Goal: Task Accomplishment & Management: Complete application form

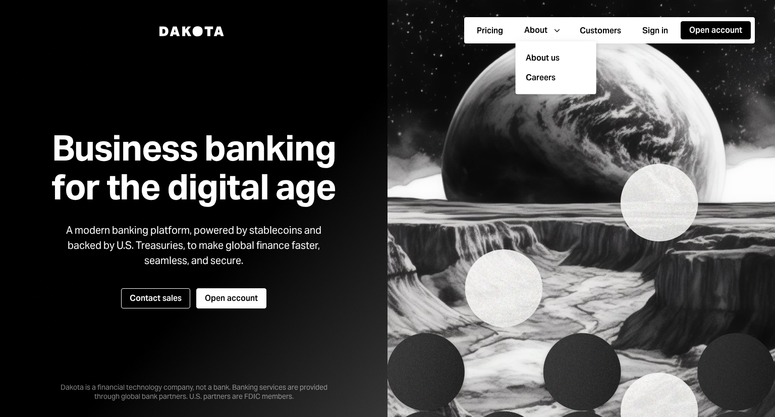
click at [585, 32] on button "Customers" at bounding box center [600, 31] width 59 height 18
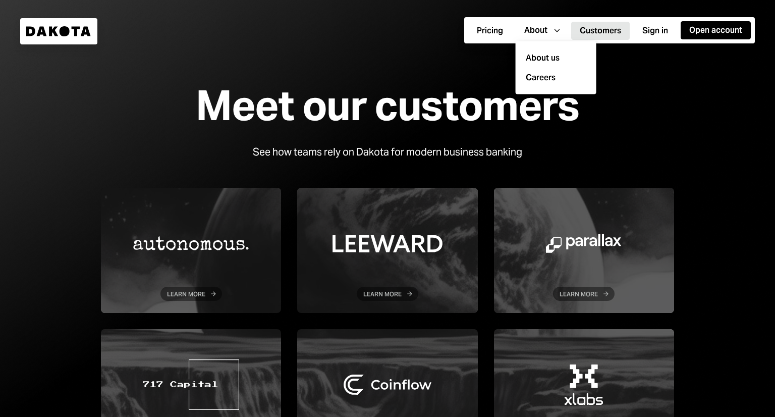
click at [698, 37] on button "Open account" at bounding box center [715, 30] width 70 height 18
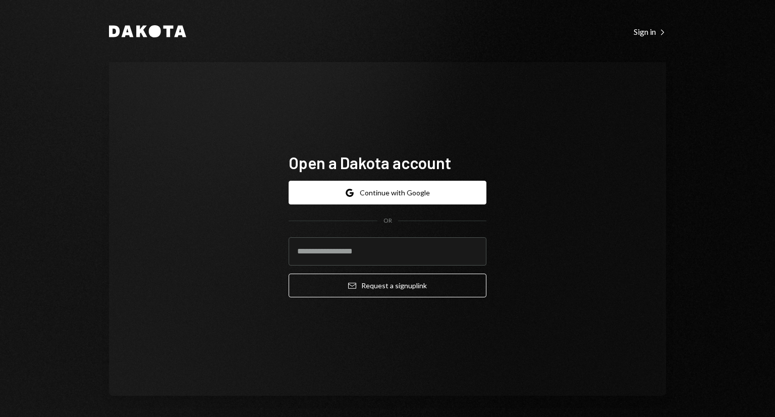
scroll to position [3, 0]
